Goal: Communication & Community: Answer question/provide support

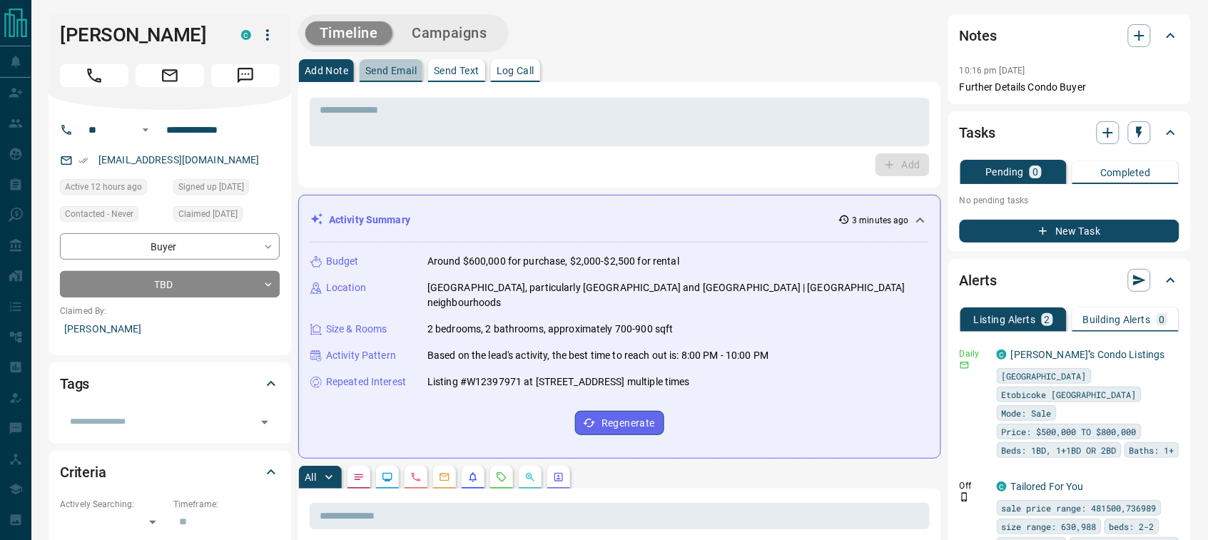
click at [370, 75] on p "Send Email" at bounding box center [390, 71] width 51 height 10
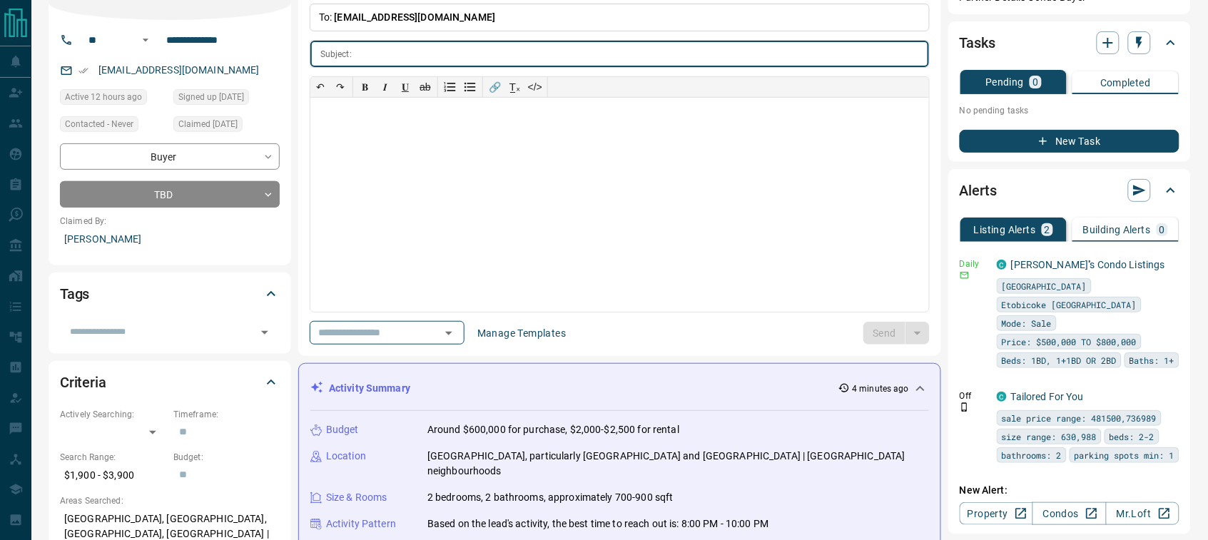
scroll to position [89, 0]
click at [452, 334] on icon "Open" at bounding box center [448, 334] width 7 height 4
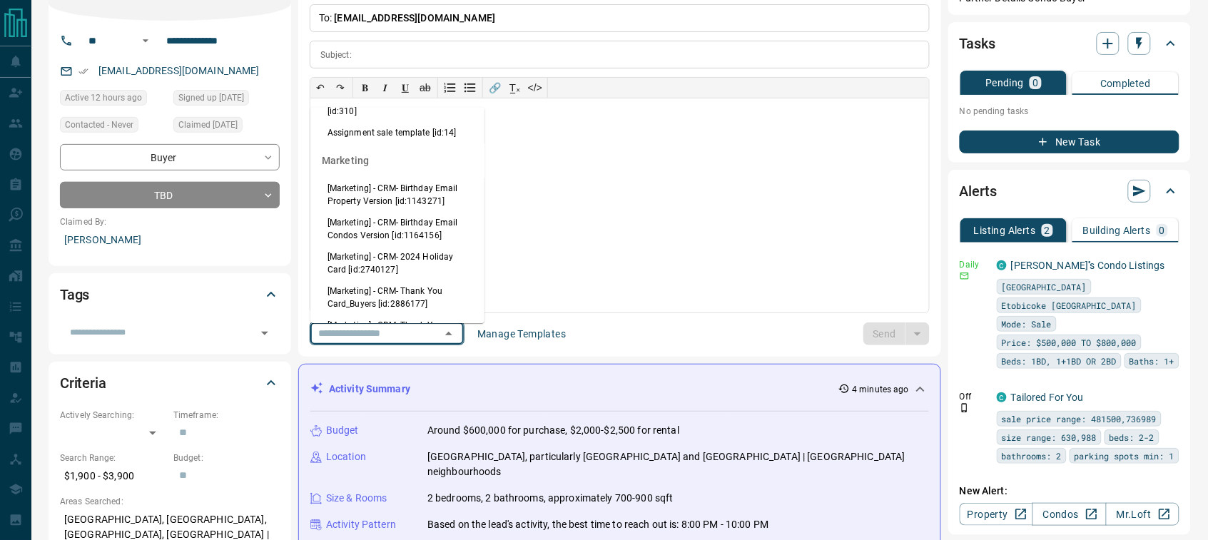
scroll to position [1538, 0]
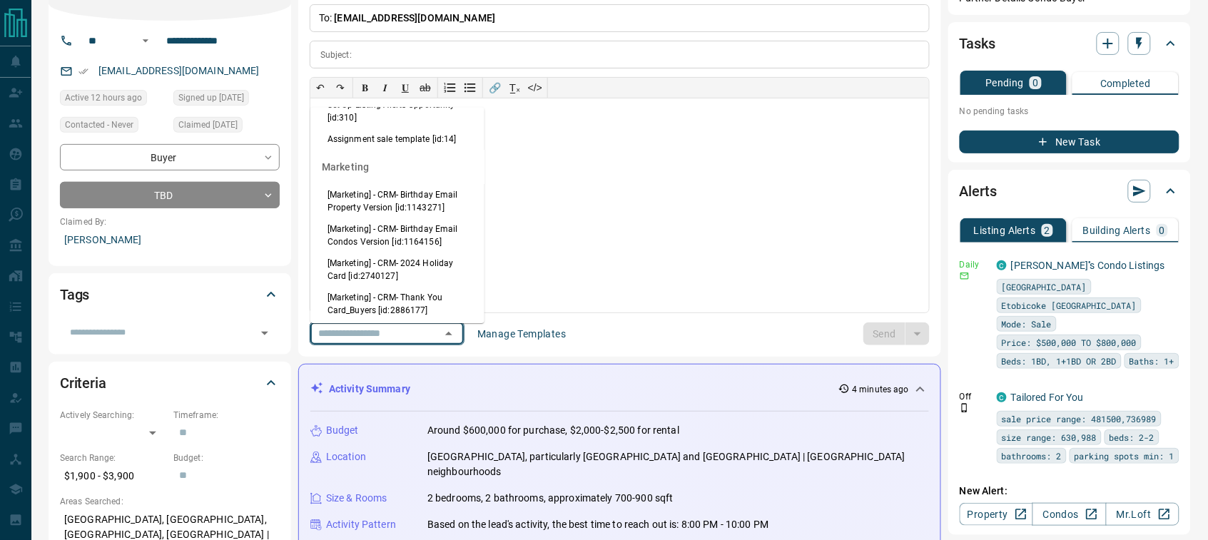
click at [369, 73] on li "Back to Site Opportunity [id:306]" at bounding box center [397, 61] width 174 height 21
type input "**********"
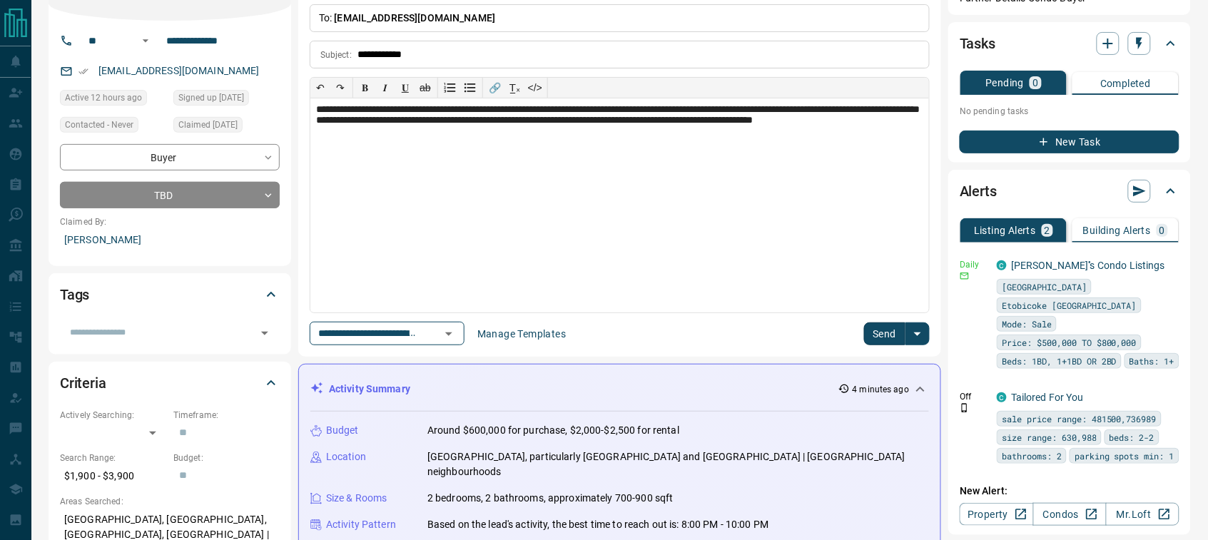
click at [881, 332] on button "Send" at bounding box center [885, 334] width 42 height 23
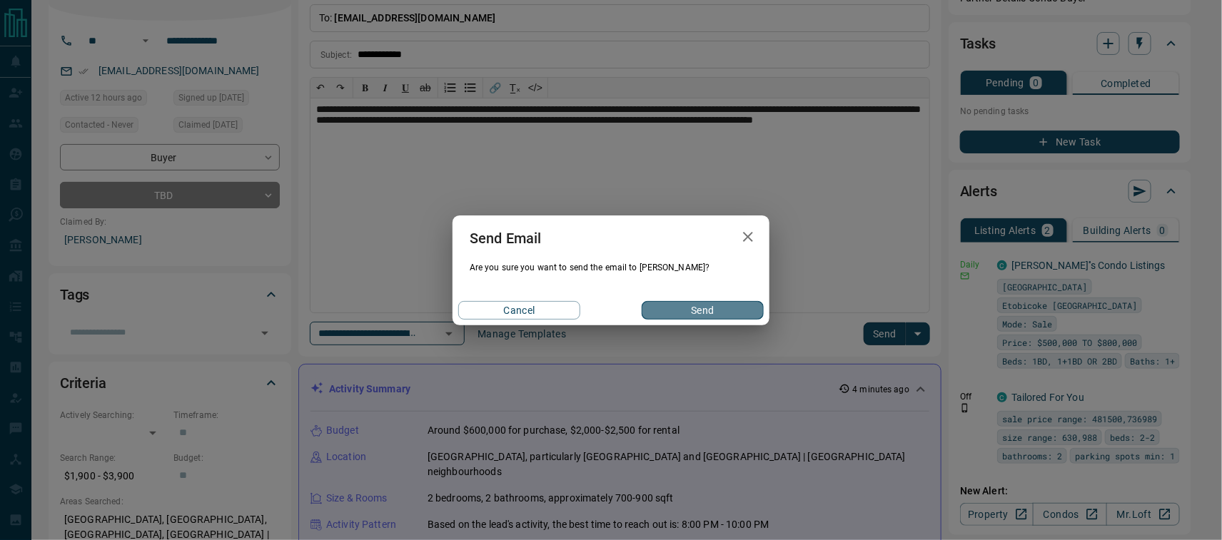
click at [686, 305] on button "Send" at bounding box center [702, 310] width 122 height 19
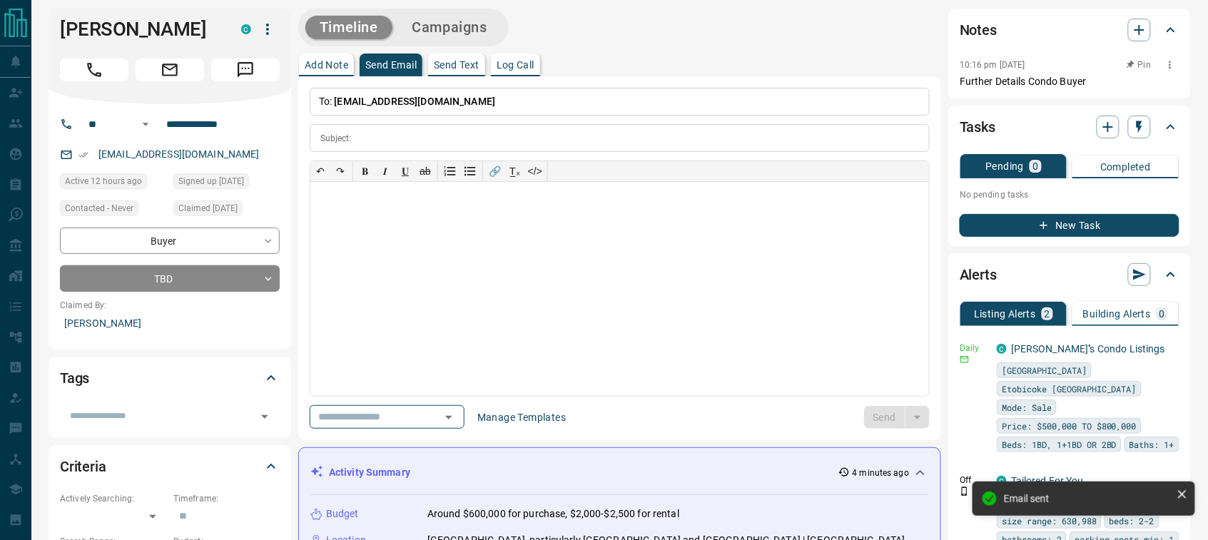
scroll to position [0, 0]
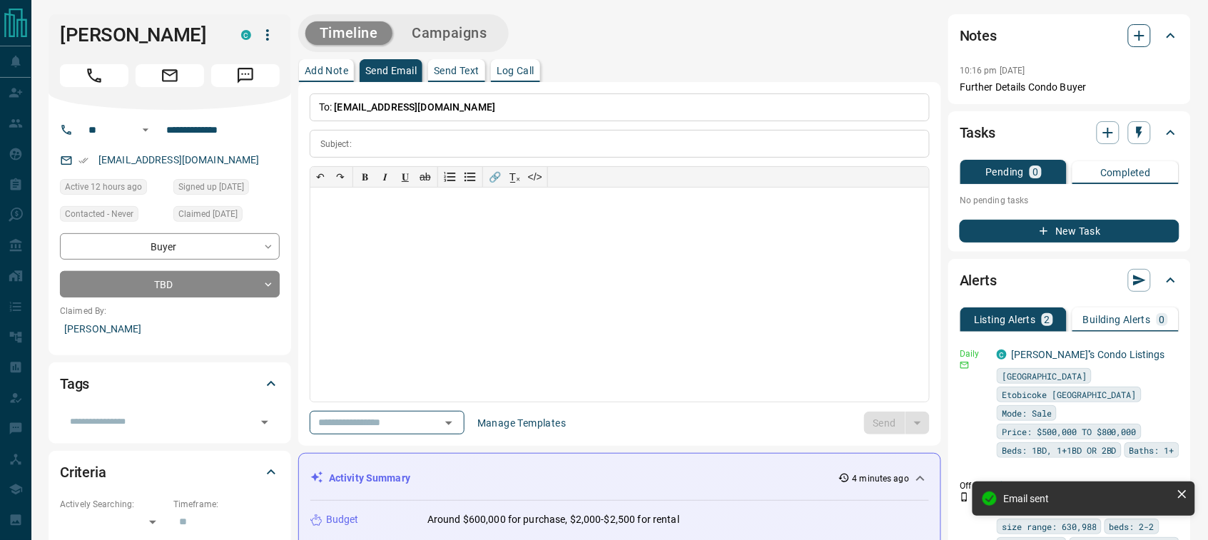
click at [1139, 37] on icon "button" at bounding box center [1139, 35] width 17 height 17
click at [1135, 31] on icon "button" at bounding box center [1139, 35] width 17 height 17
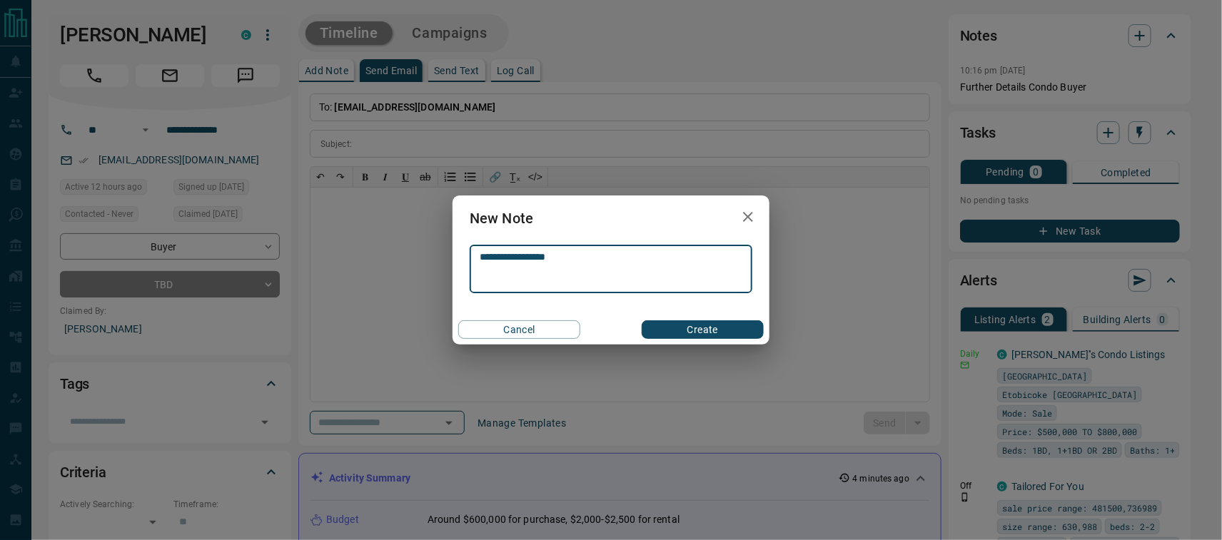
type textarea "**********"
click at [725, 328] on button "Create" at bounding box center [702, 329] width 122 height 19
